Goal: Information Seeking & Learning: Learn about a topic

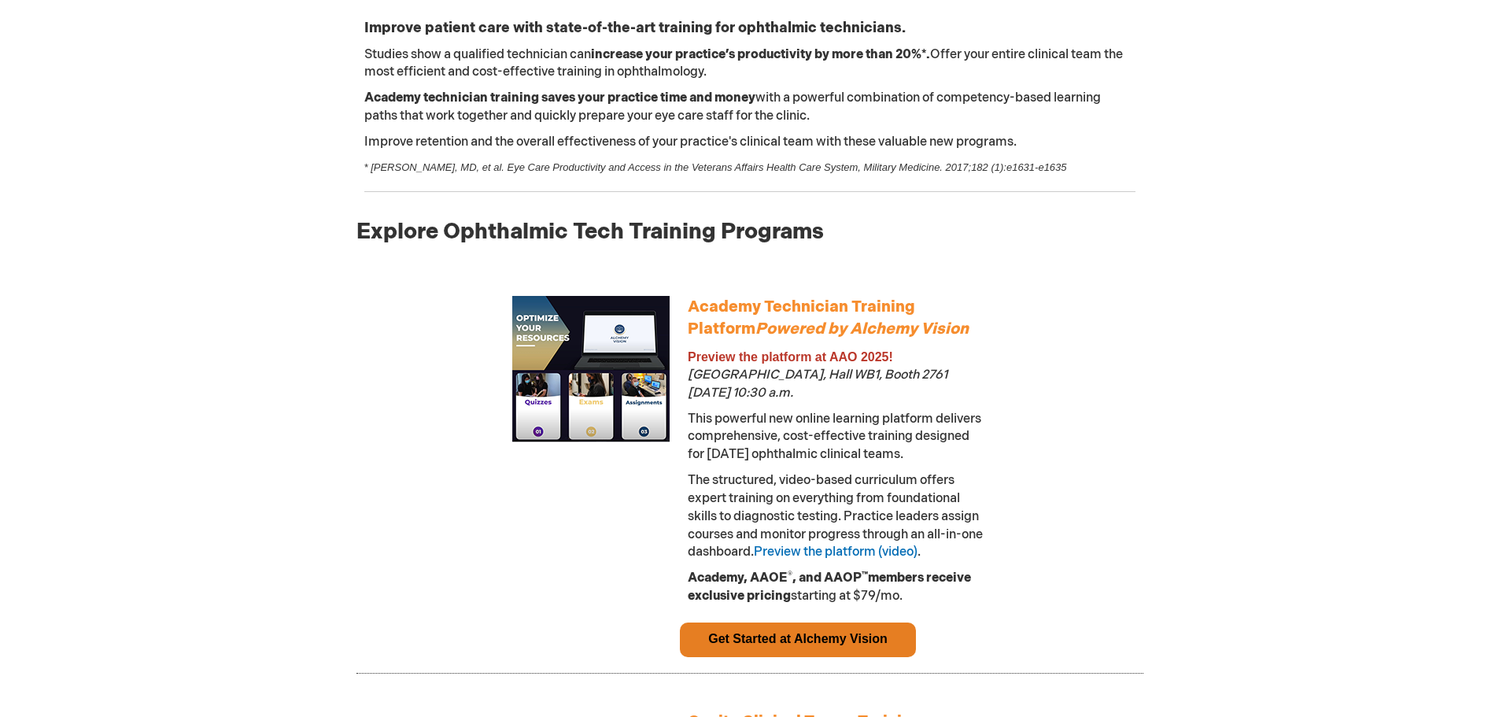
scroll to position [708, 0]
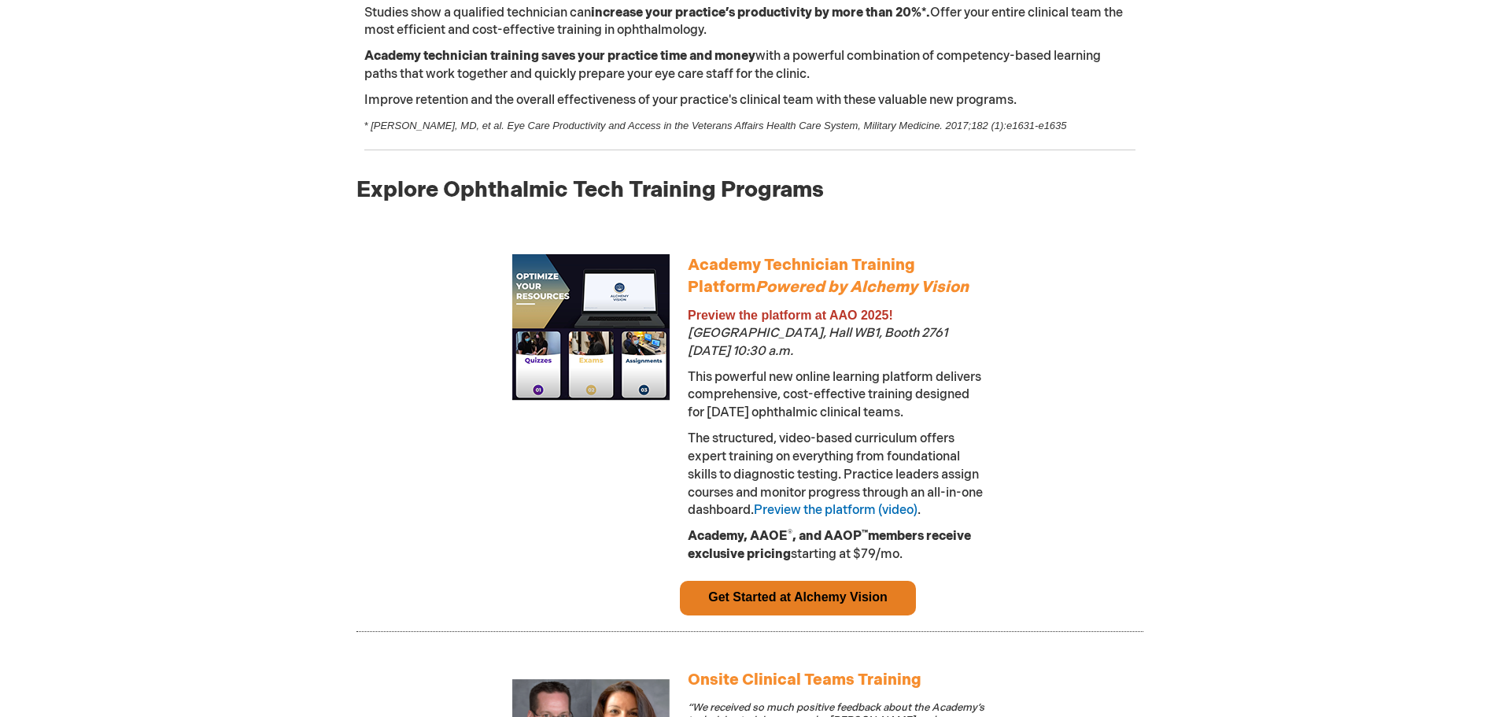
click at [888, 604] on link "Get Started at Alchemy Vision" at bounding box center [797, 596] width 179 height 13
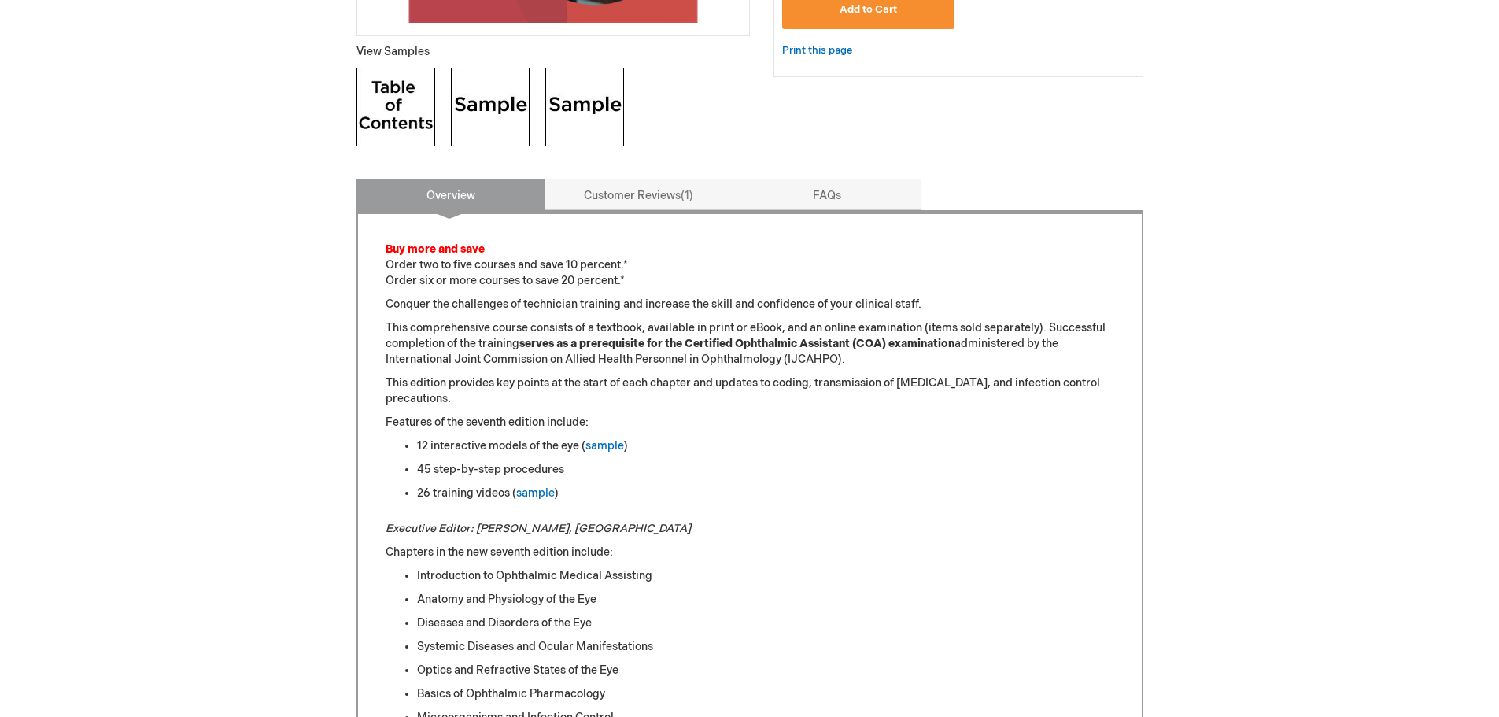
scroll to position [236, 0]
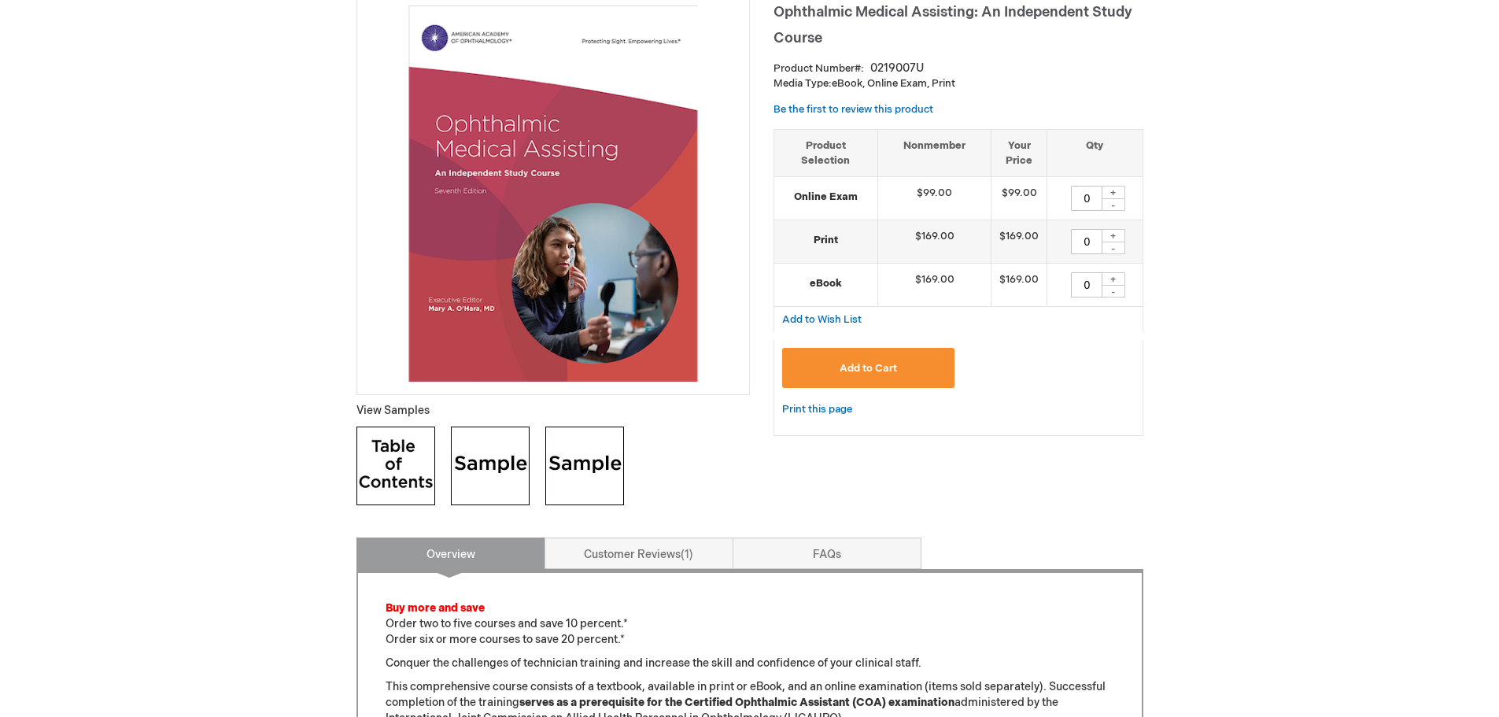
click at [405, 457] on img at bounding box center [396, 466] width 79 height 79
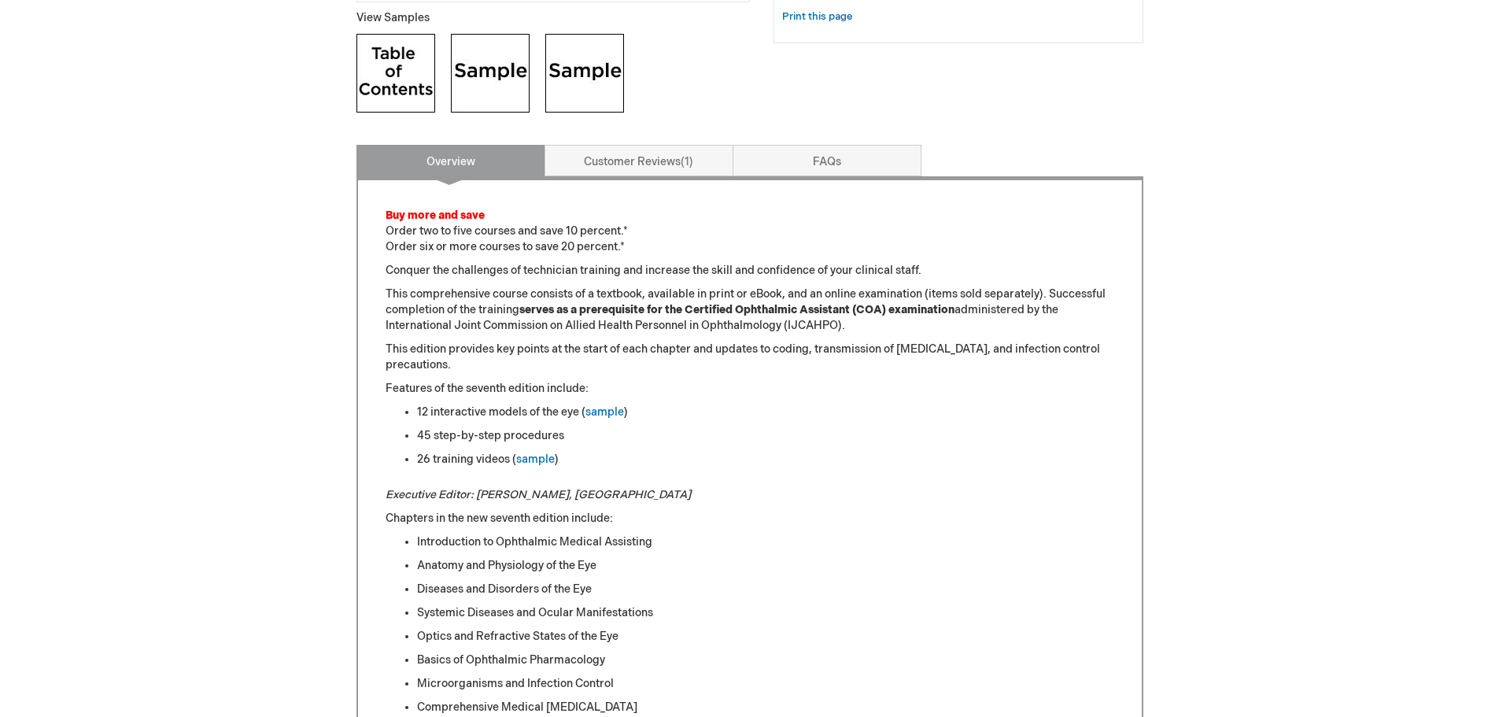
scroll to position [630, 0]
click at [532, 460] on link "sample" at bounding box center [535, 458] width 39 height 13
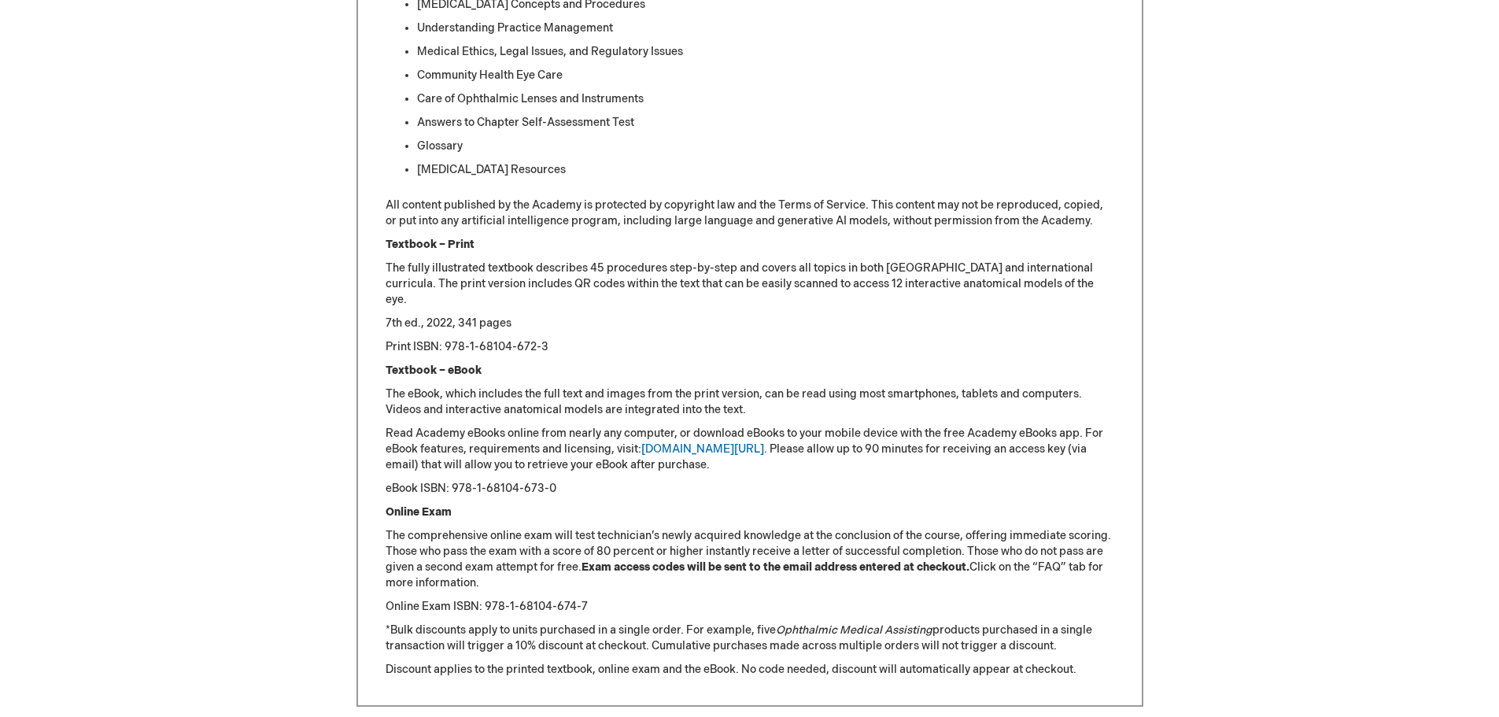
scroll to position [1574, 0]
